Goal: Transaction & Acquisition: Download file/media

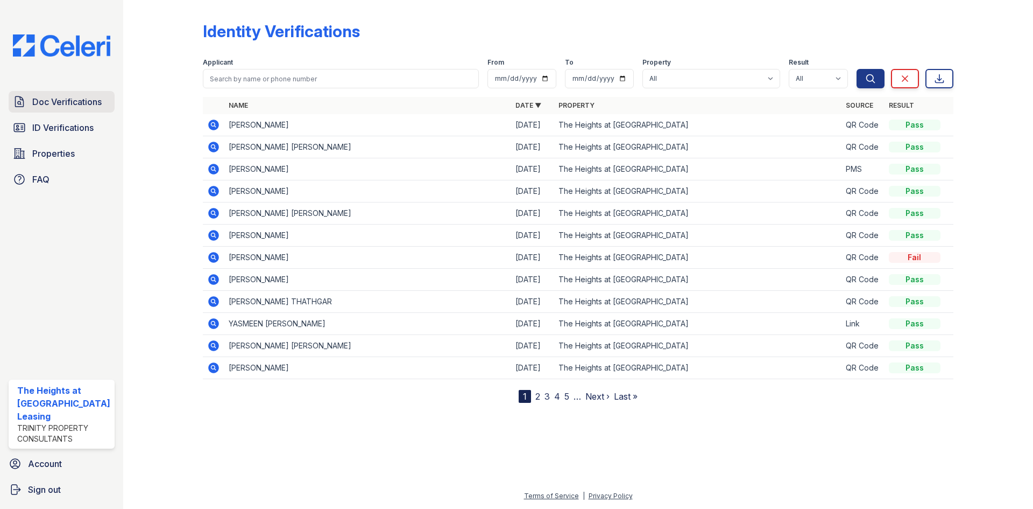
click at [70, 101] on span "Doc Verifications" at bounding box center [66, 101] width 69 height 13
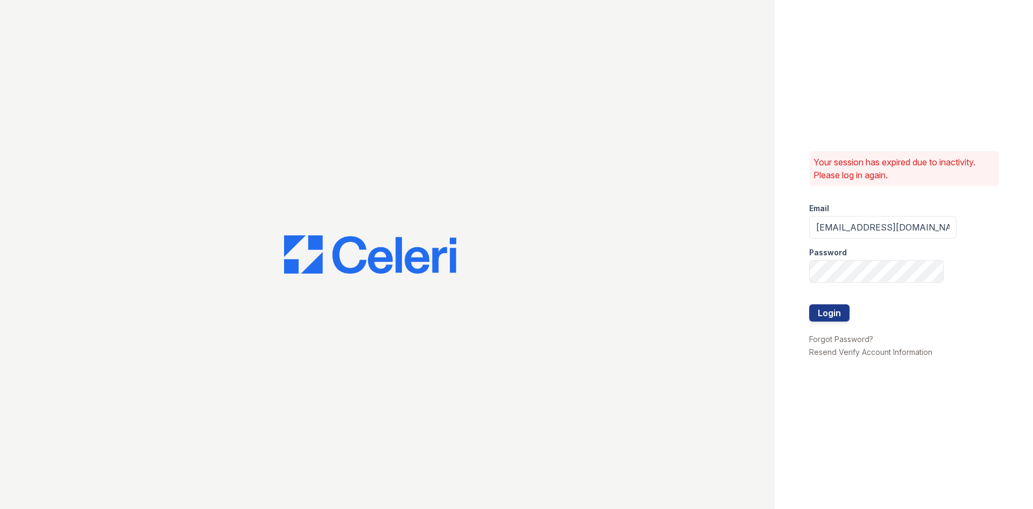
click at [839, 322] on div at bounding box center [882, 326] width 147 height 11
click at [838, 319] on button "Login" at bounding box center [829, 312] width 40 height 17
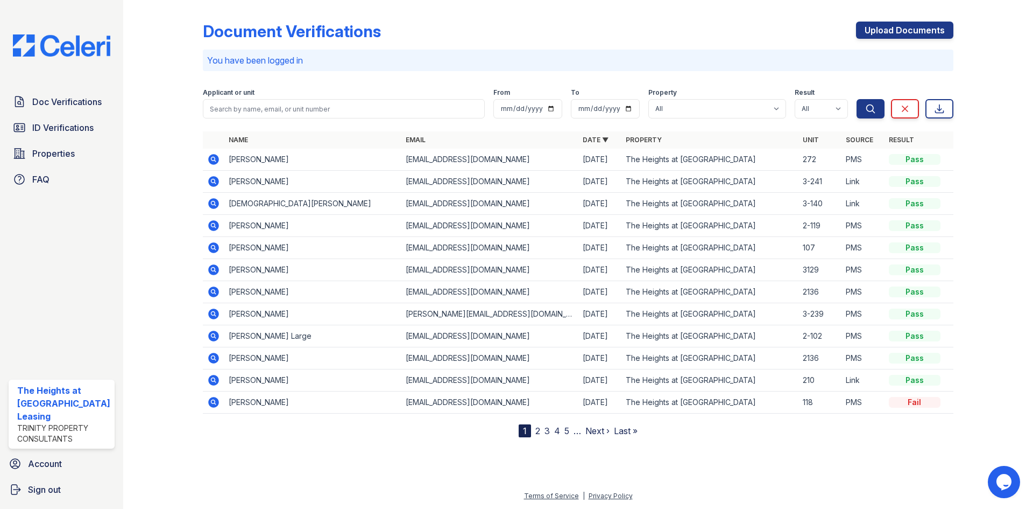
click at [210, 156] on icon at bounding box center [213, 159] width 11 height 11
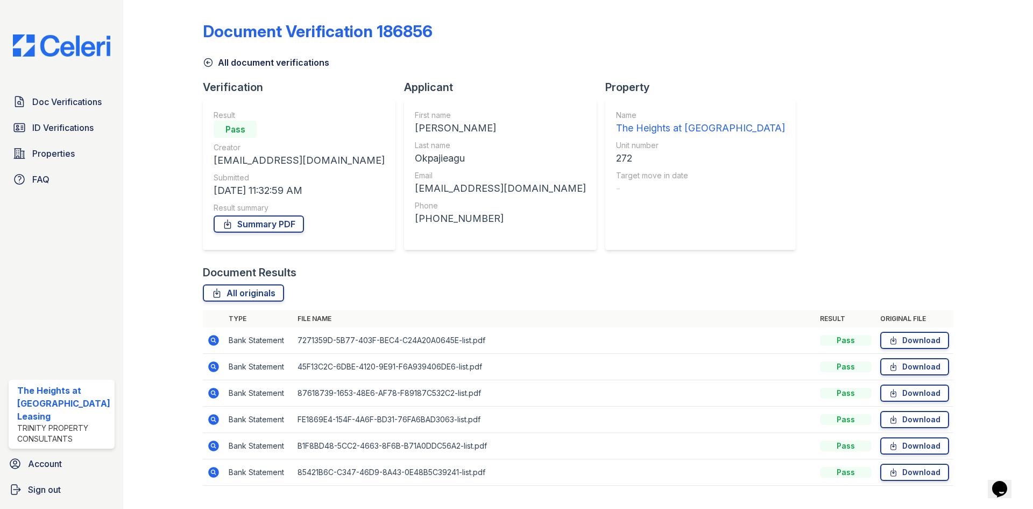
click at [170, 197] on div at bounding box center [171, 250] width 62 height 492
drag, startPoint x: 891, startPoint y: 340, endPoint x: 892, endPoint y: 346, distance: 6.5
click at [891, 340] on icon at bounding box center [893, 340] width 9 height 11
click at [893, 364] on link "Download" at bounding box center [914, 366] width 69 height 17
drag, startPoint x: 891, startPoint y: 392, endPoint x: 891, endPoint y: 398, distance: 5.4
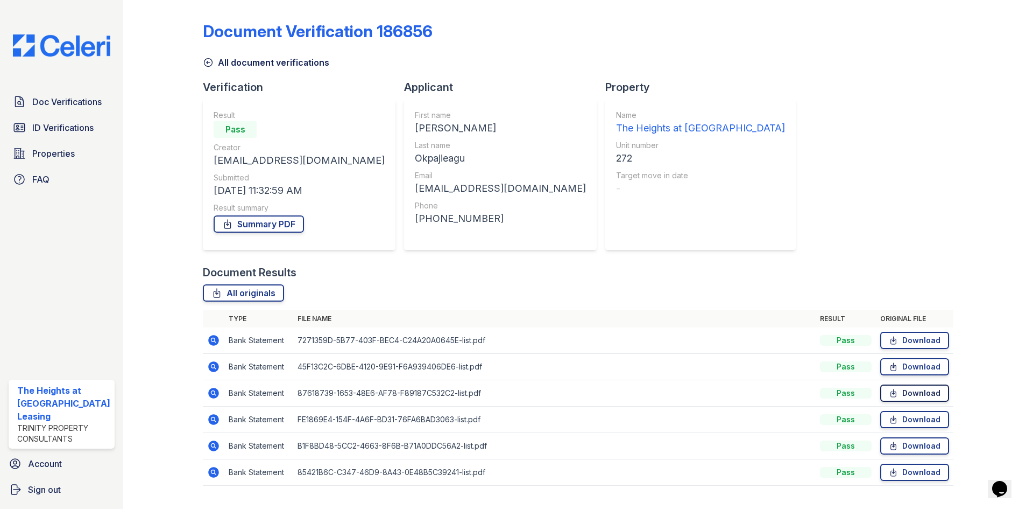
click at [891, 392] on icon at bounding box center [893, 392] width 9 height 11
click at [891, 420] on icon at bounding box center [893, 419] width 9 height 11
drag, startPoint x: 895, startPoint y: 443, endPoint x: 894, endPoint y: 449, distance: 5.9
click at [895, 444] on link "Download" at bounding box center [914, 445] width 69 height 17
drag, startPoint x: 897, startPoint y: 474, endPoint x: 680, endPoint y: 378, distance: 237.3
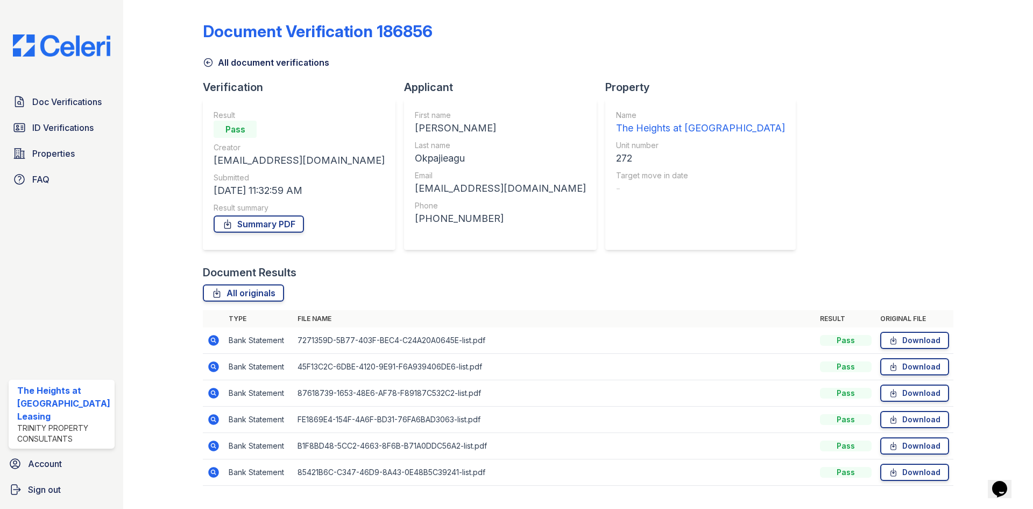
click at [895, 475] on link "Download" at bounding box center [914, 471] width 69 height 17
click at [244, 223] on link "Summary PDF" at bounding box center [259, 223] width 90 height 17
